Goal: Book appointment/travel/reservation

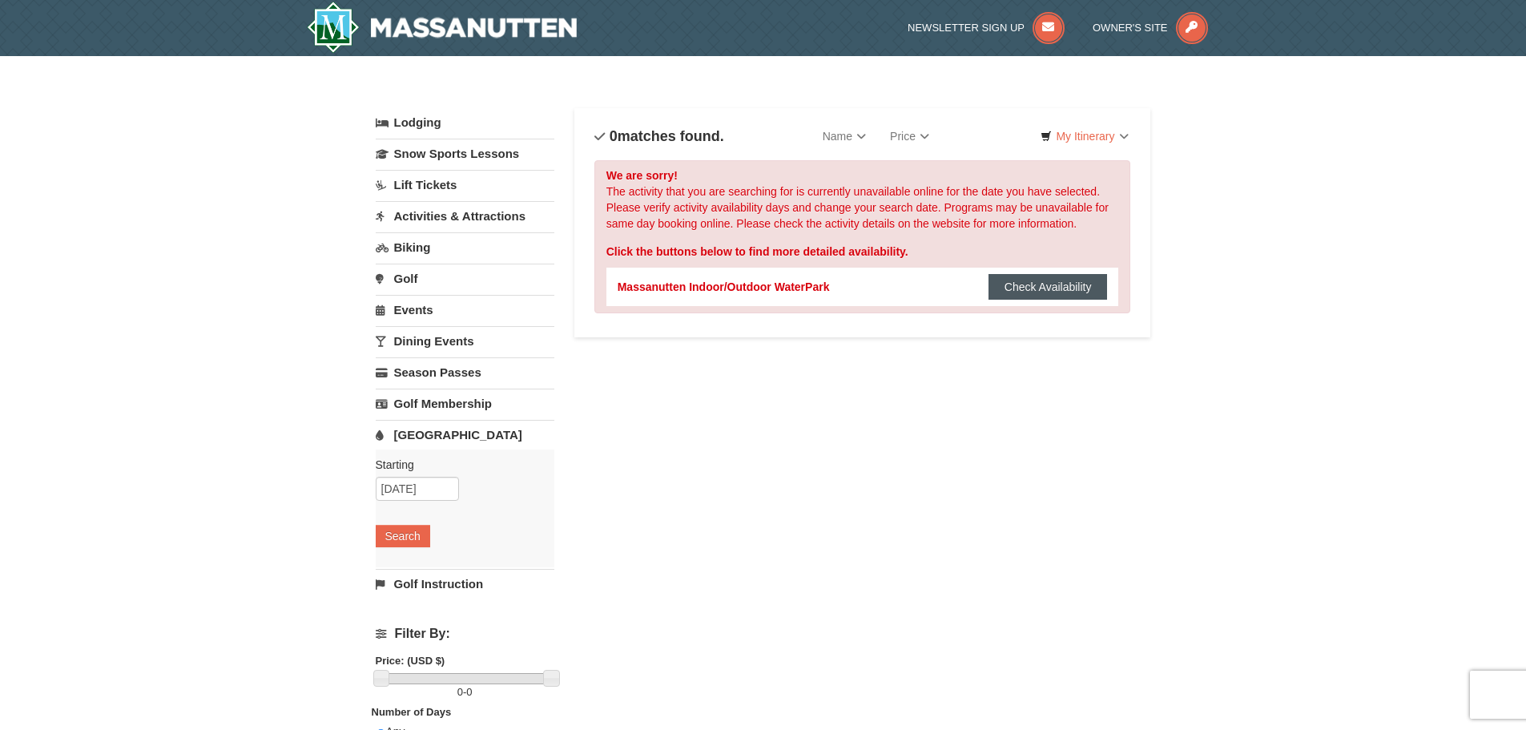
click at [1022, 296] on button "Check Availability" at bounding box center [1048, 287] width 119 height 26
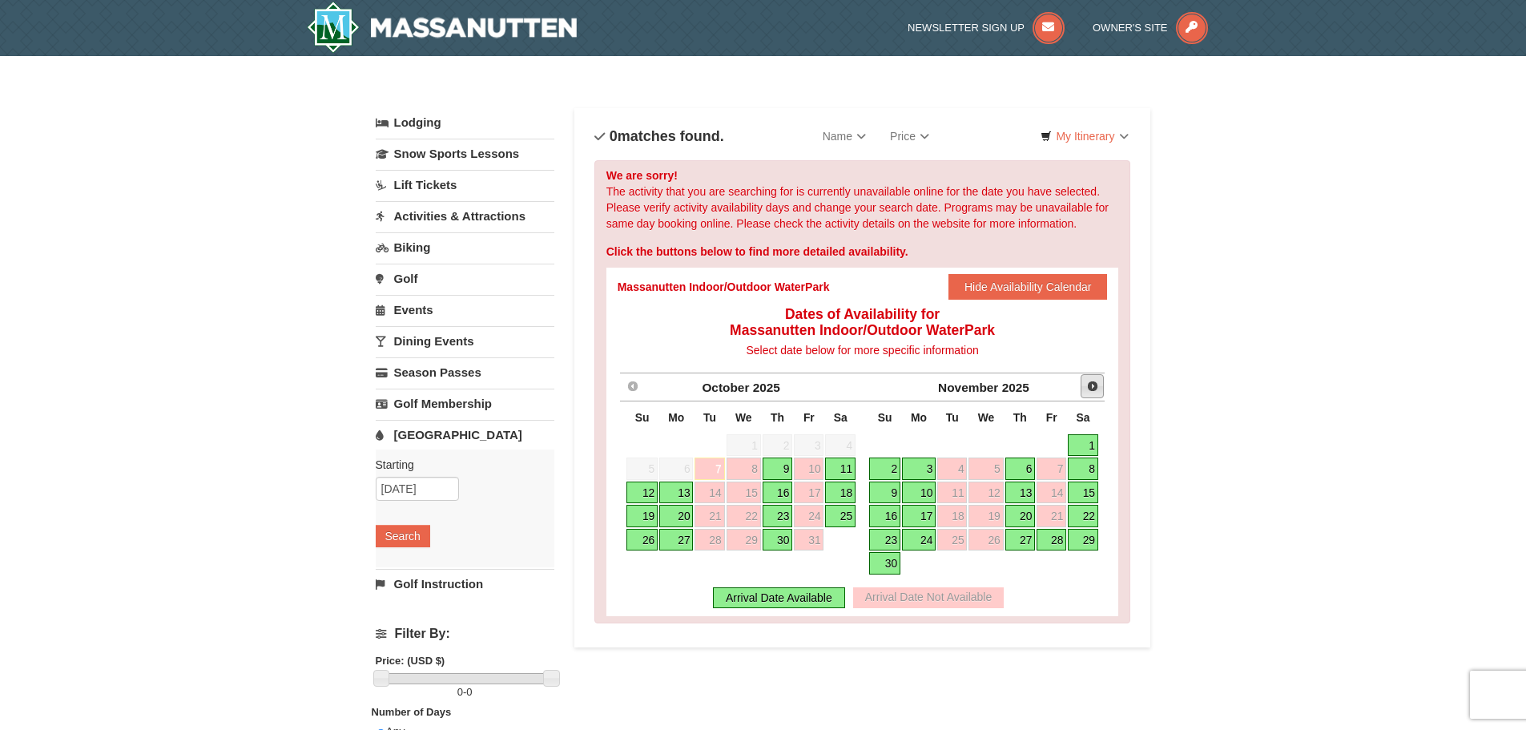
click at [1097, 386] on span "Next" at bounding box center [1092, 386] width 13 height 13
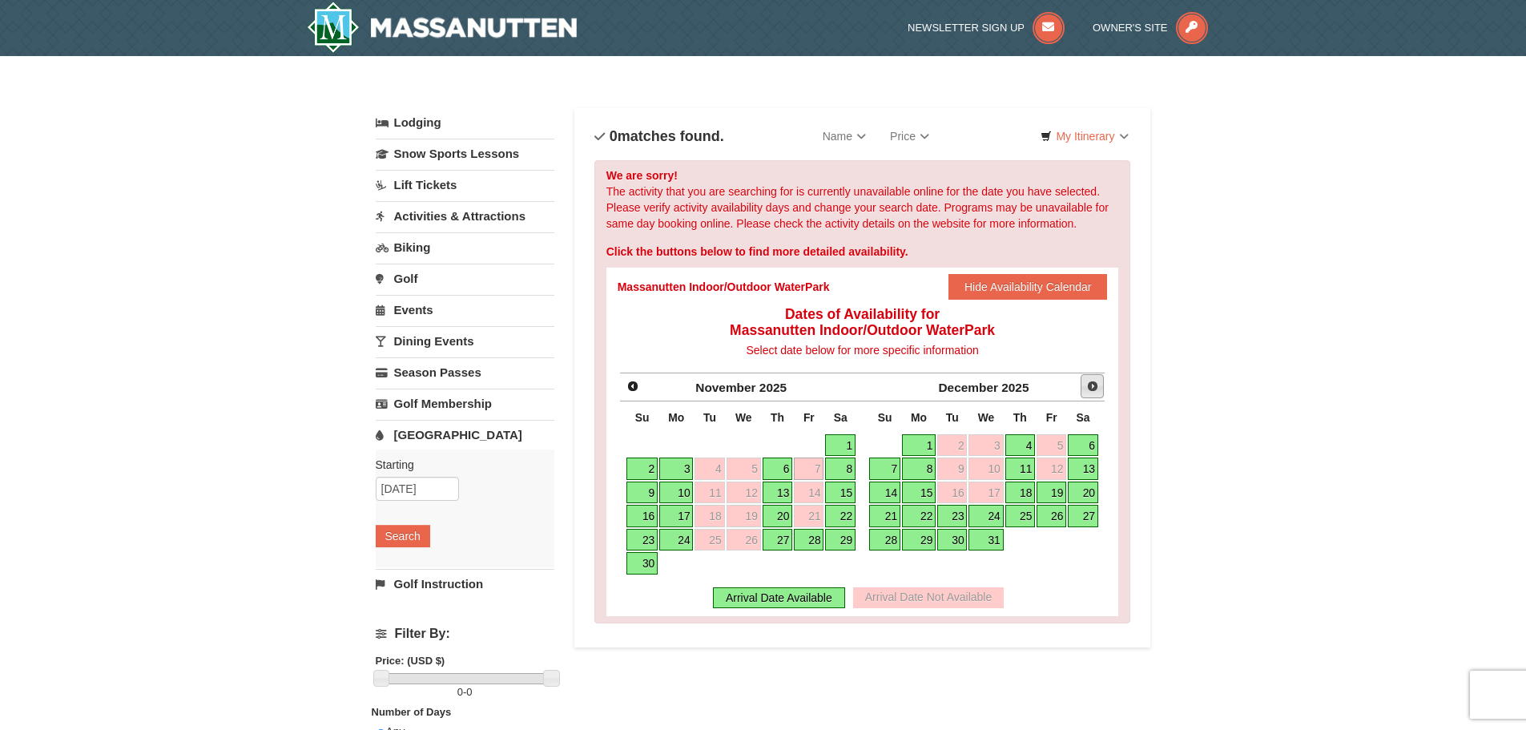
click at [1091, 385] on span "Next" at bounding box center [1092, 386] width 13 height 13
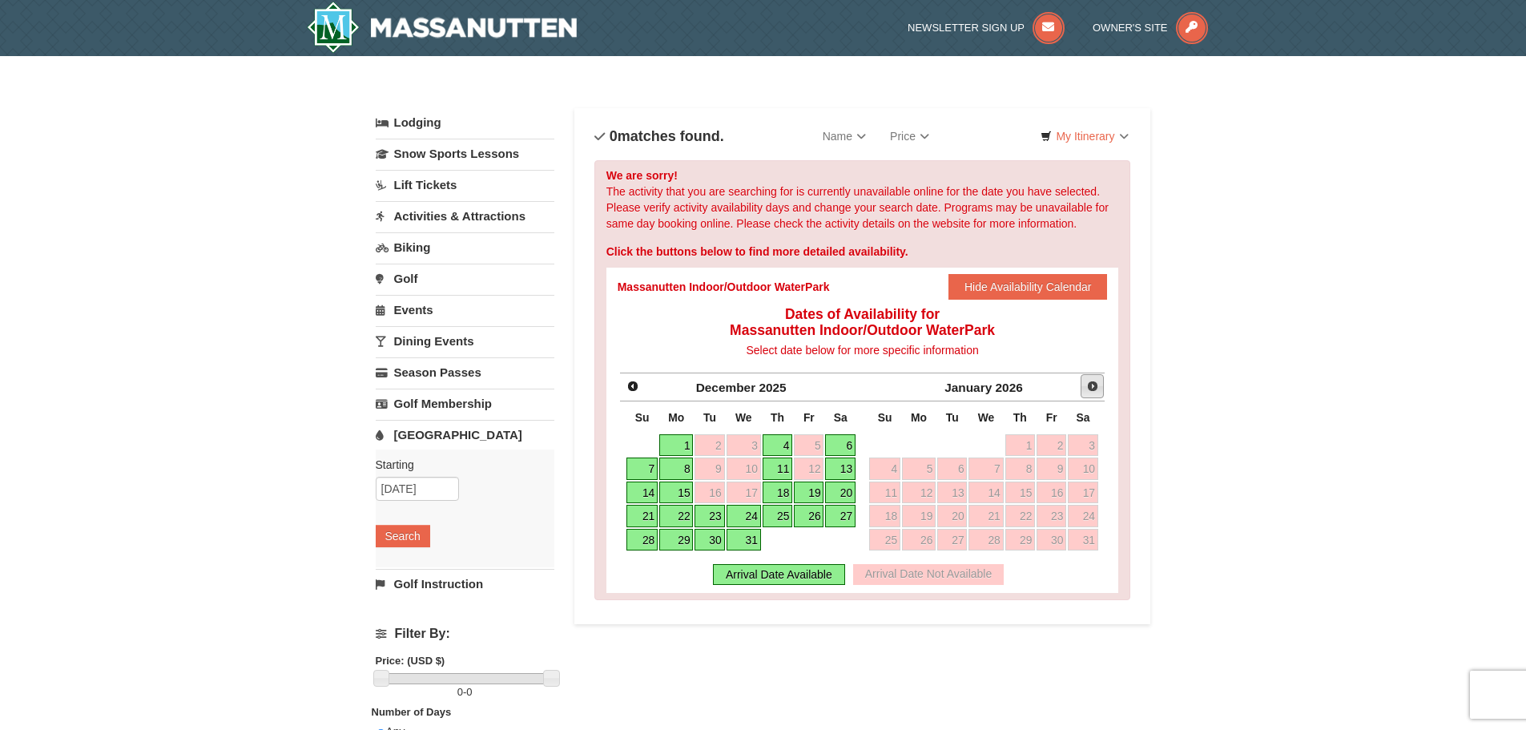
click at [1091, 385] on span "Next" at bounding box center [1092, 386] width 13 height 13
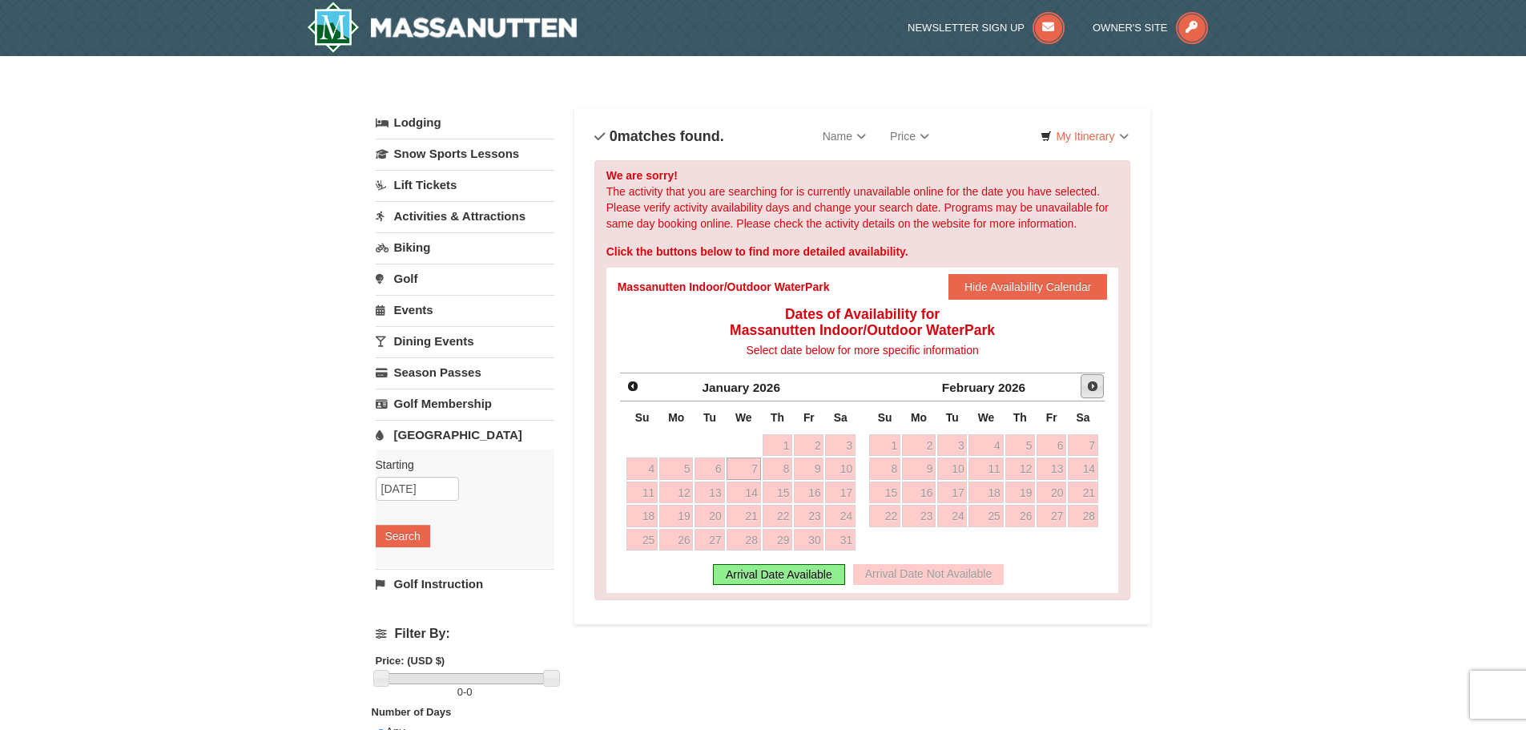
click at [1091, 385] on span "Next" at bounding box center [1092, 386] width 13 height 13
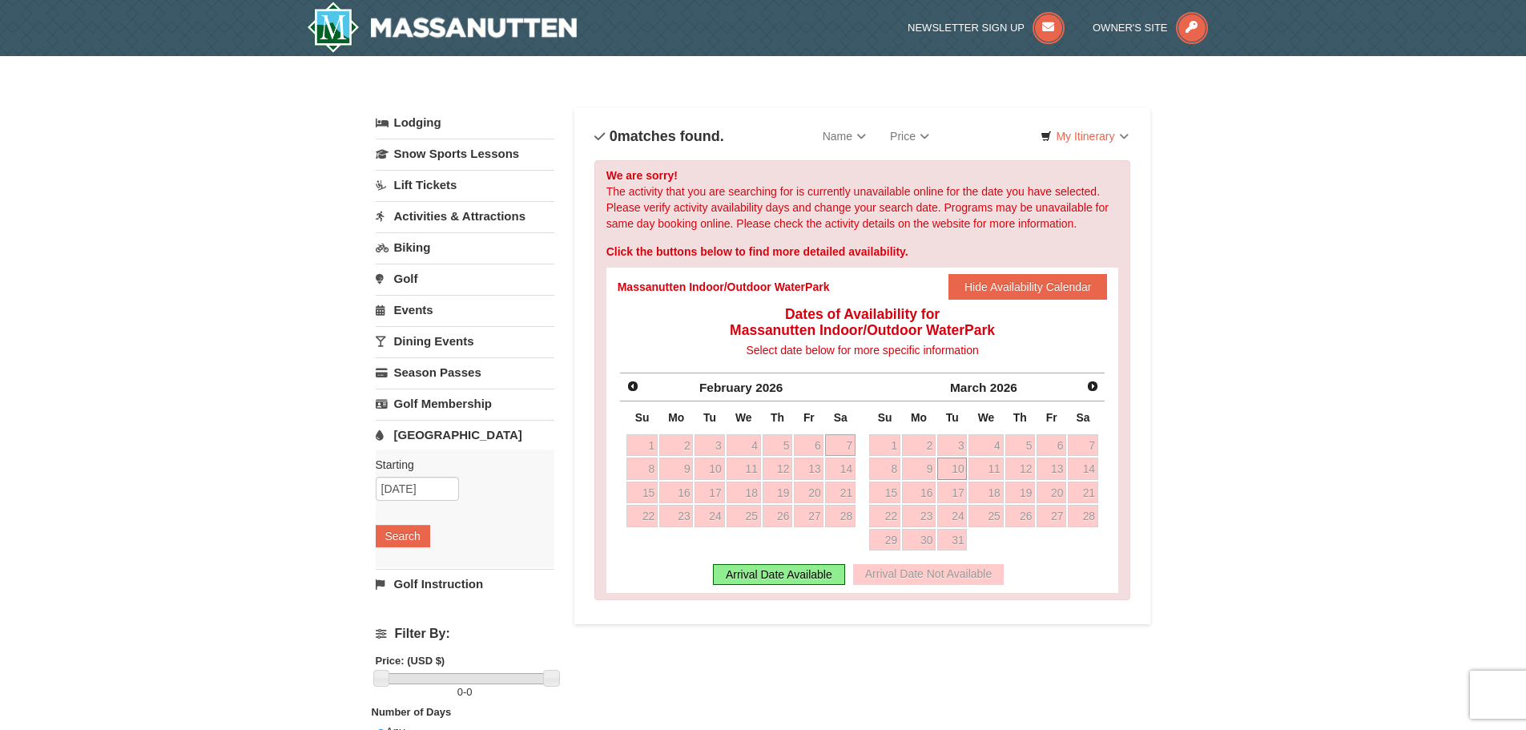
click at [966, 477] on link "10" at bounding box center [952, 468] width 30 height 22
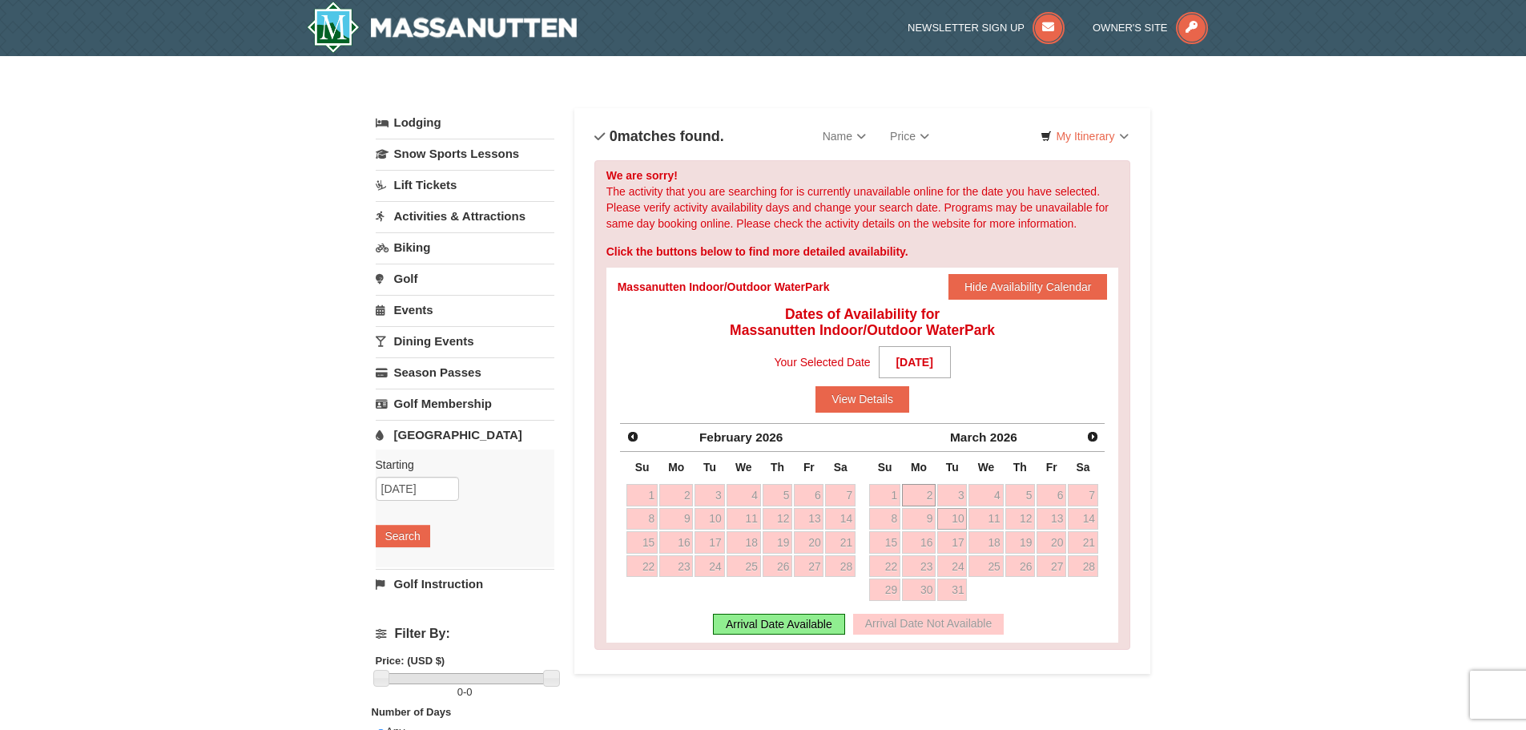
click at [916, 505] on link "2" at bounding box center [919, 495] width 34 height 22
click at [634, 435] on span "Prev" at bounding box center [632, 436] width 13 height 13
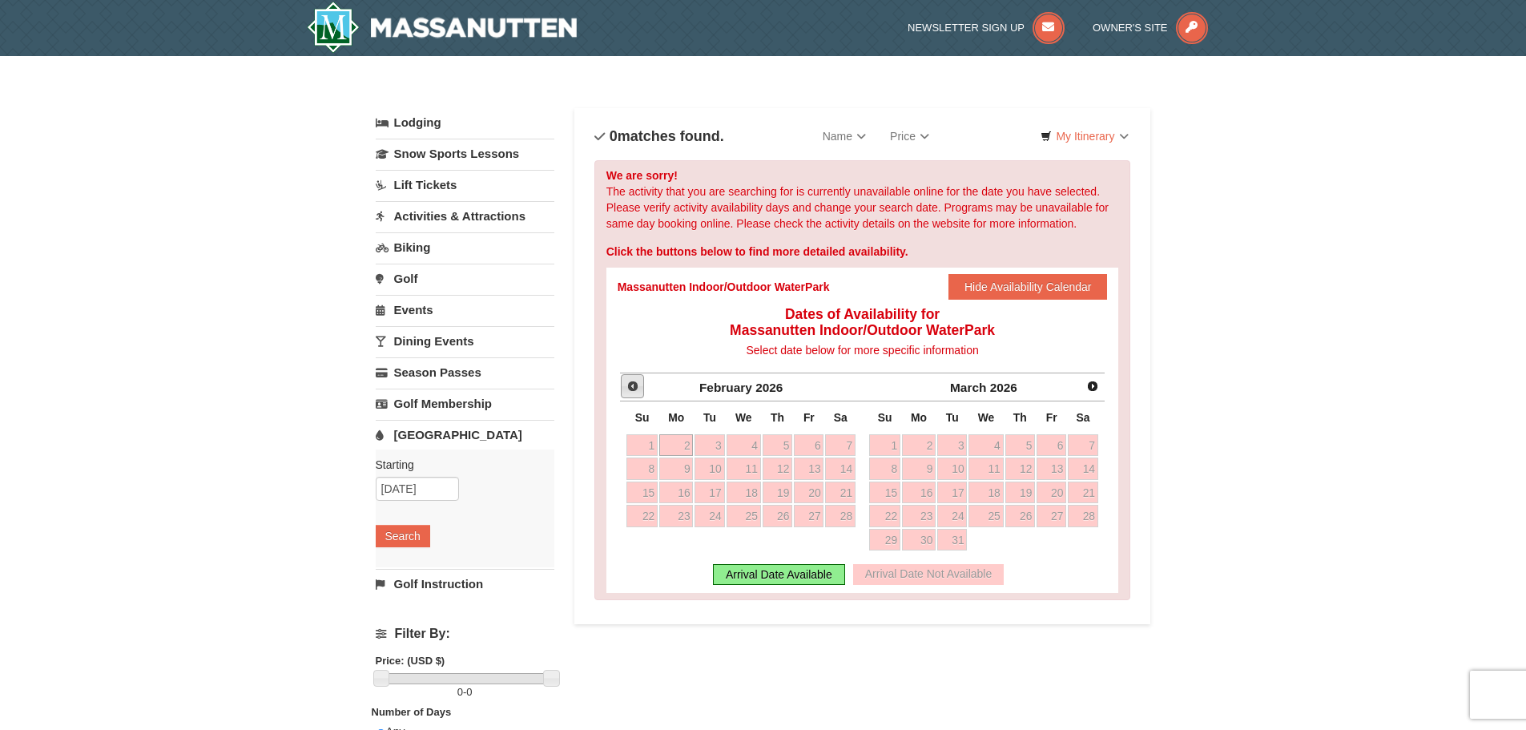
click at [630, 391] on span "Prev" at bounding box center [632, 386] width 13 height 13
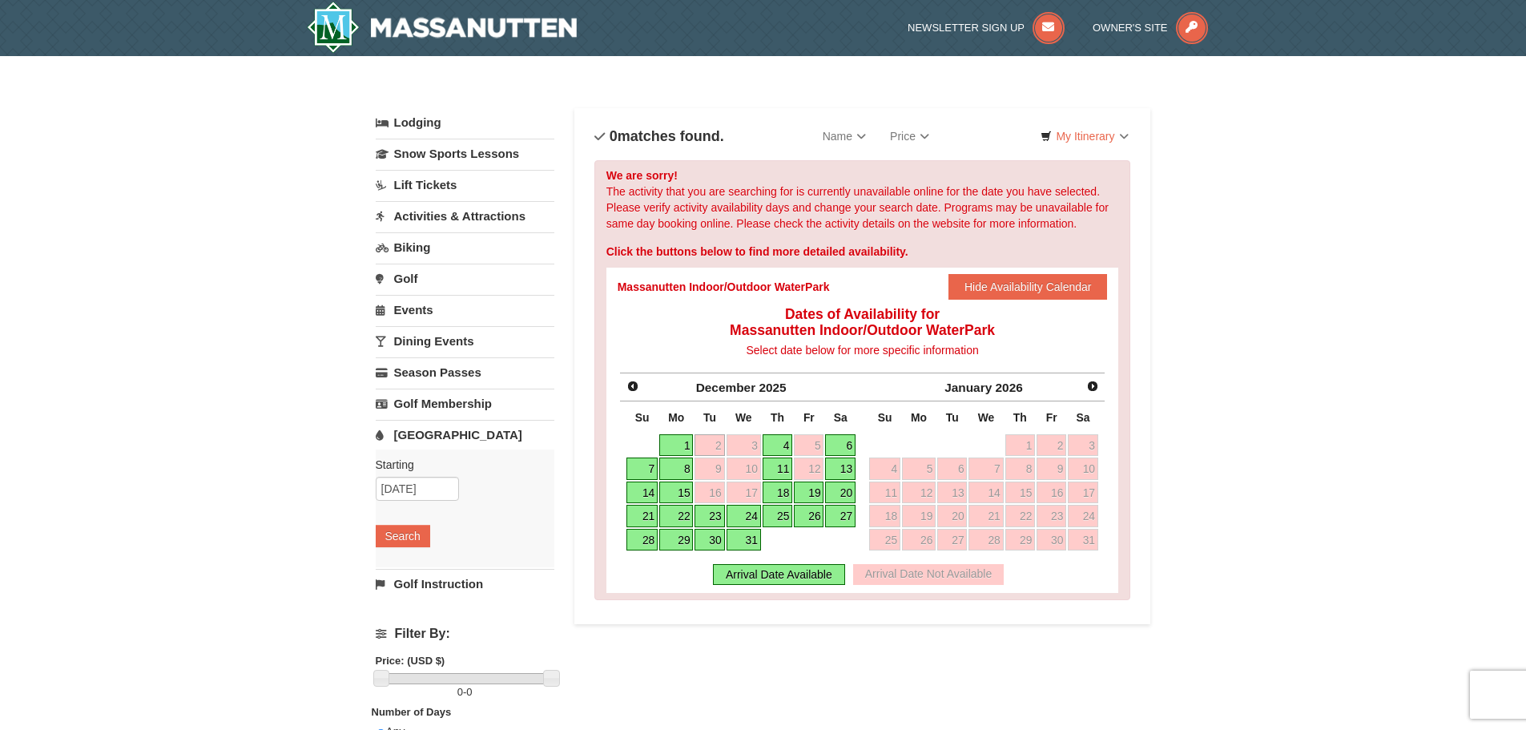
click at [677, 512] on link "22" at bounding box center [676, 516] width 34 height 22
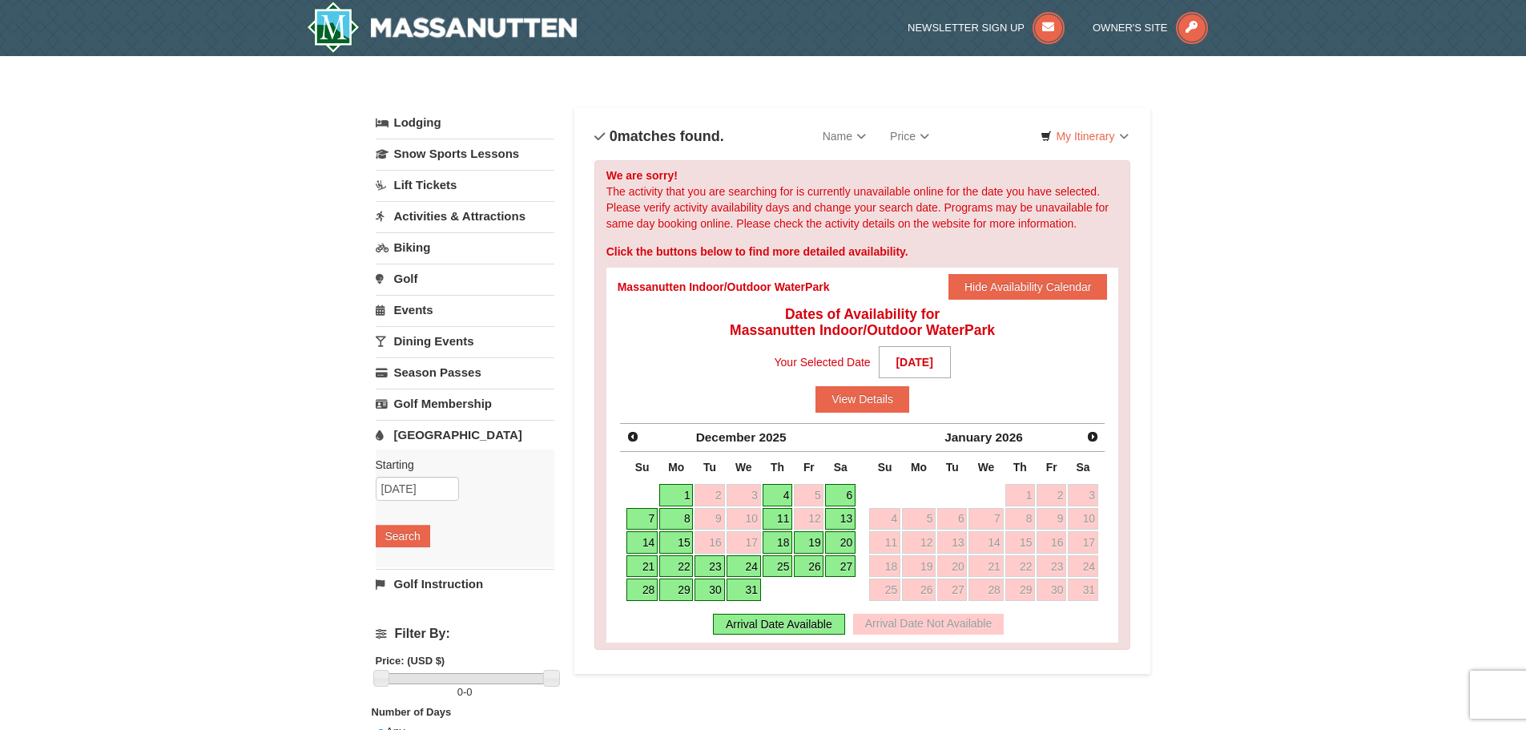
click at [683, 562] on link "22" at bounding box center [676, 566] width 34 height 22
click at [892, 397] on button "View Details" at bounding box center [862, 399] width 94 height 26
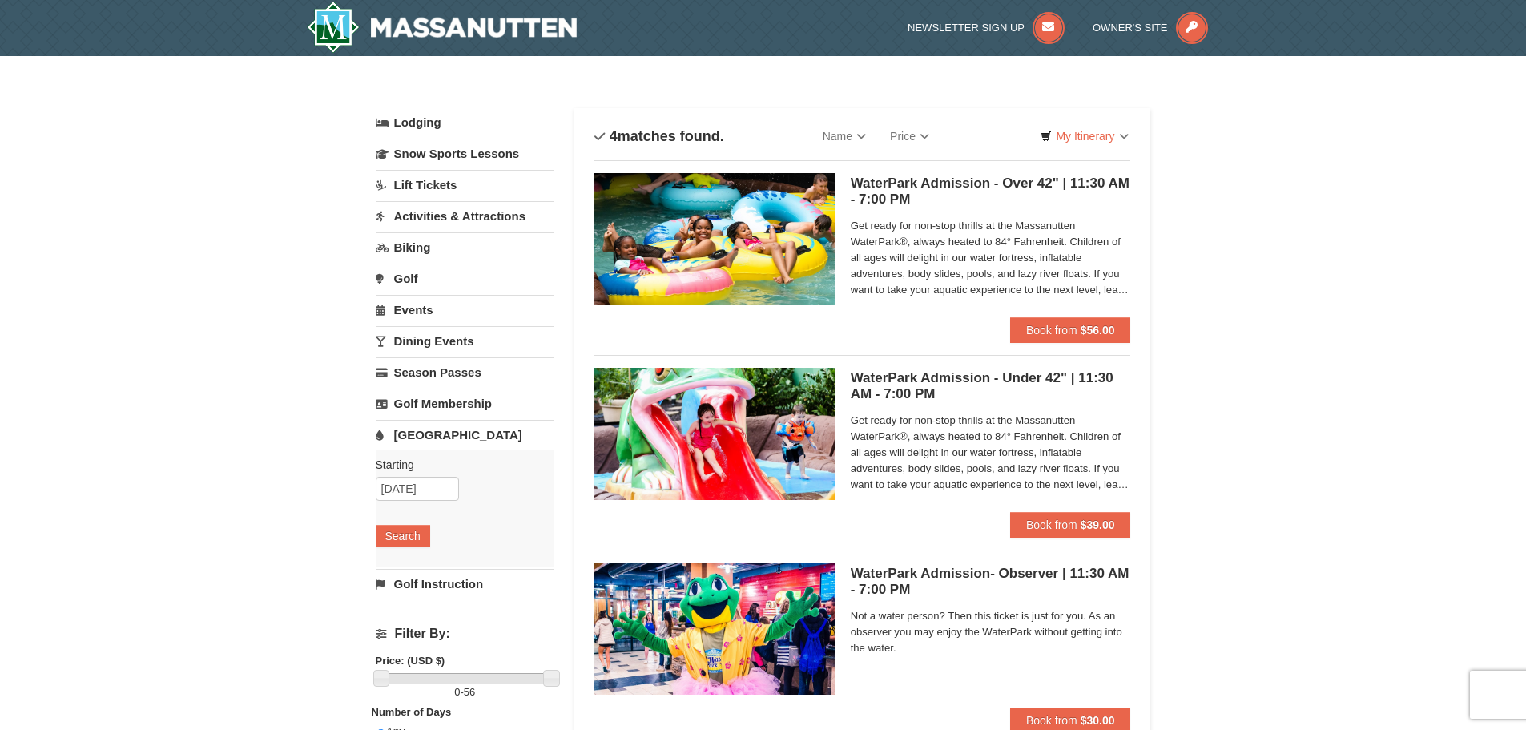
click at [417, 119] on link "Lodging" at bounding box center [465, 122] width 179 height 29
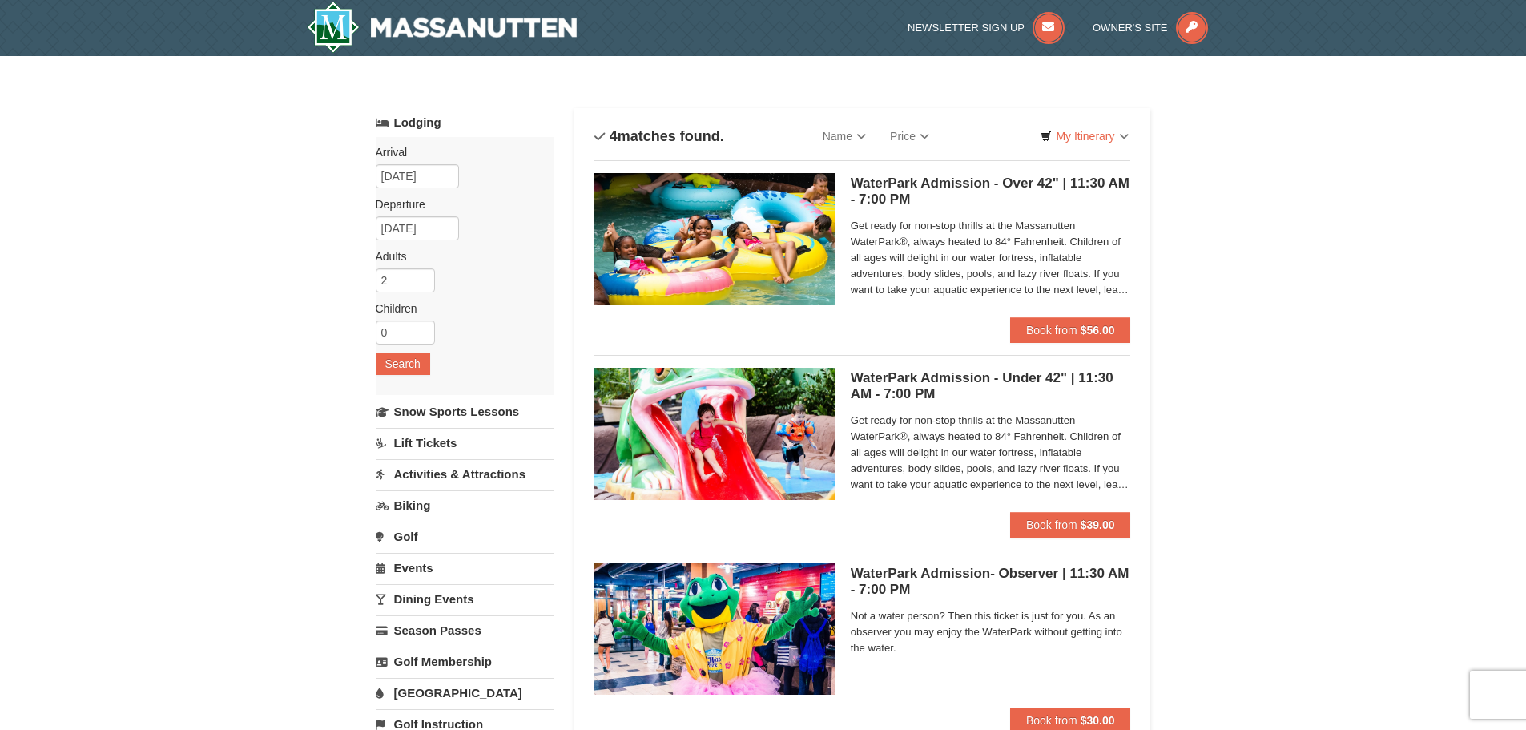
click at [418, 379] on div "Arrival Please format dates MM/DD/YYYY Please format dates MM/DD/YYYY 12/22/202…" at bounding box center [465, 266] width 179 height 258
click at [413, 374] on button "Search" at bounding box center [403, 363] width 54 height 22
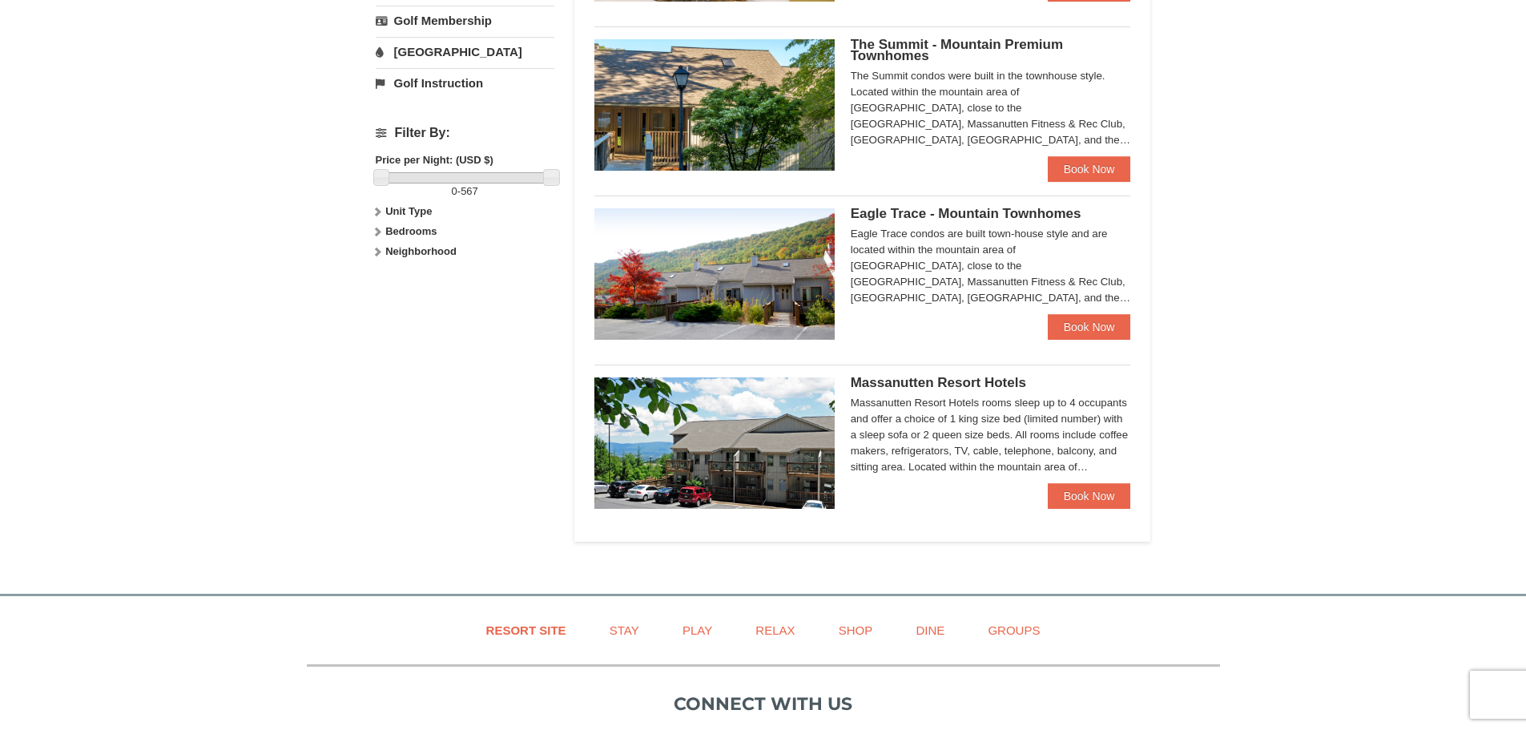
scroll to position [801, 0]
